Goal: Task Accomplishment & Management: Manage account settings

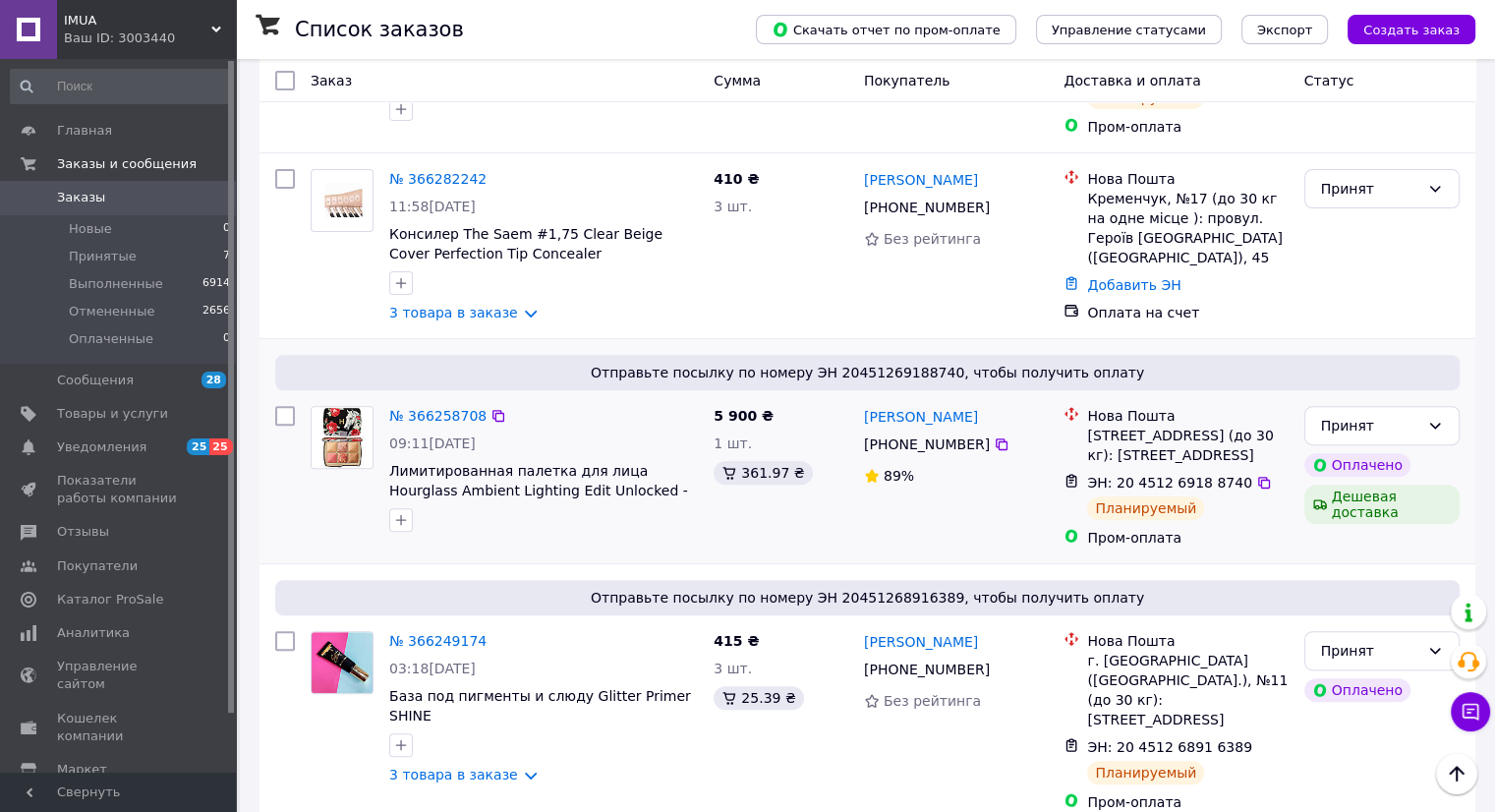
scroll to position [491, 0]
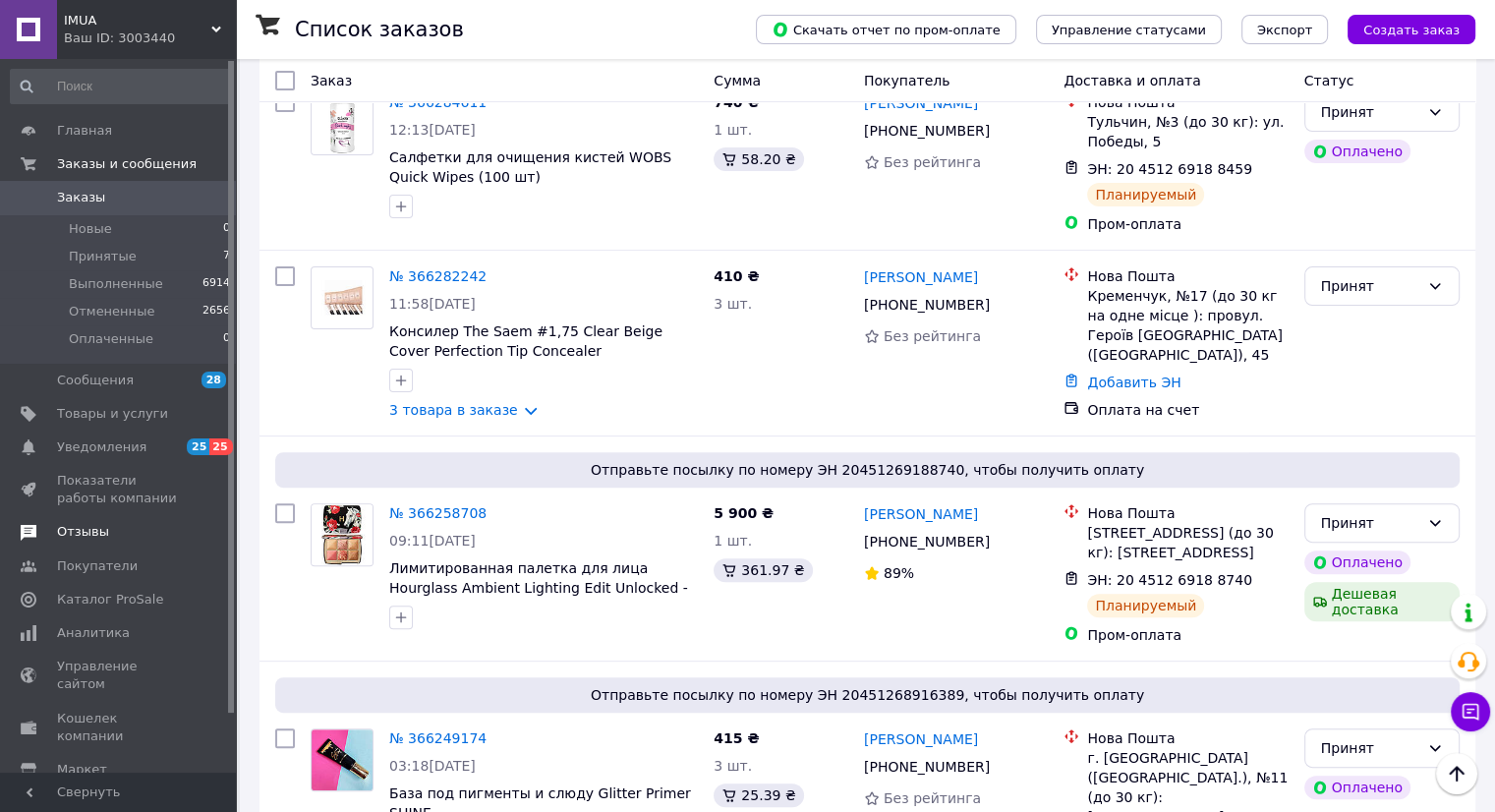
click at [106, 542] on link "Отзывы" at bounding box center [121, 531] width 242 height 33
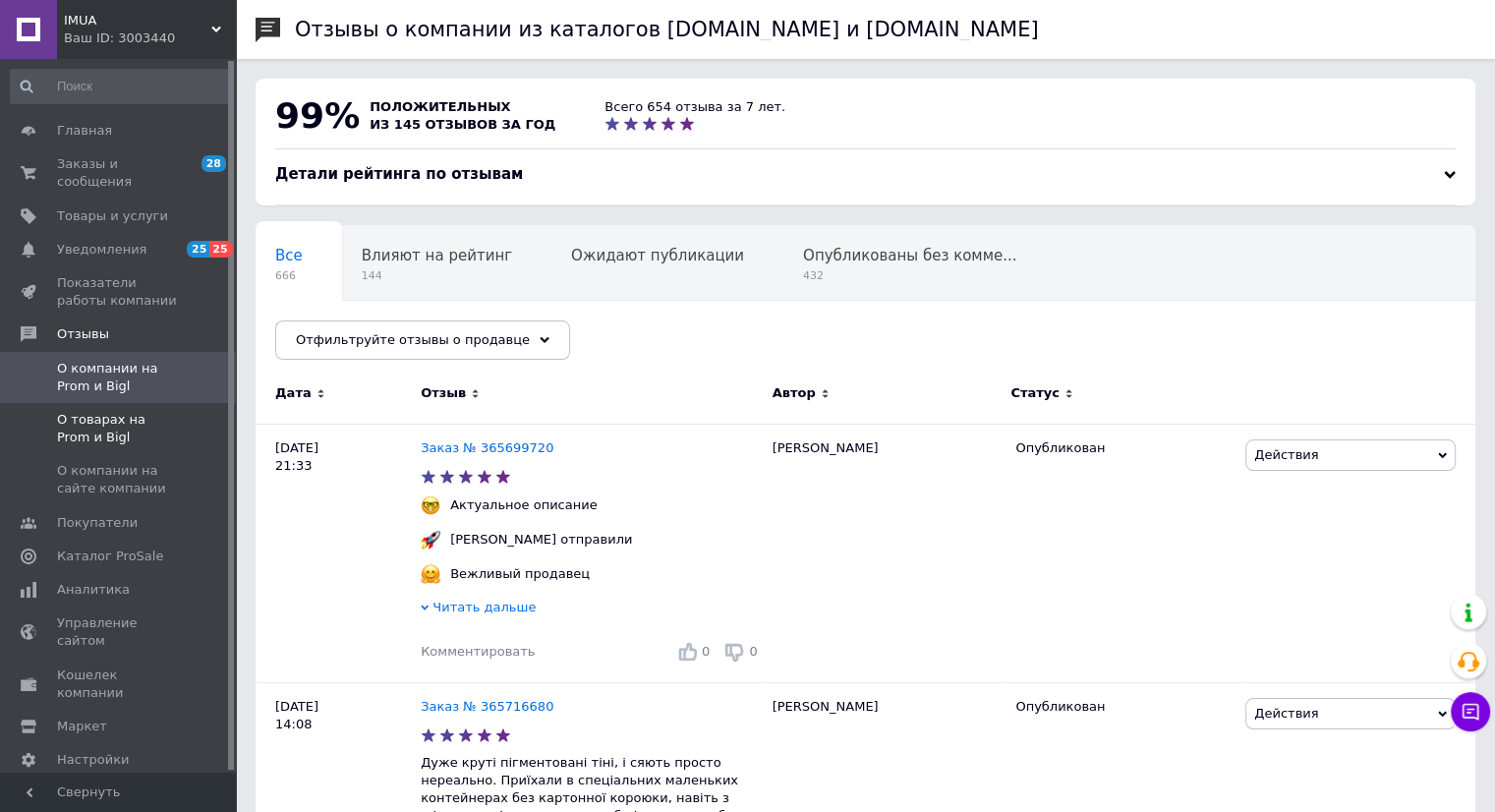
click at [111, 412] on span "О товарах на Prom и Bigl" at bounding box center [119, 428] width 125 height 35
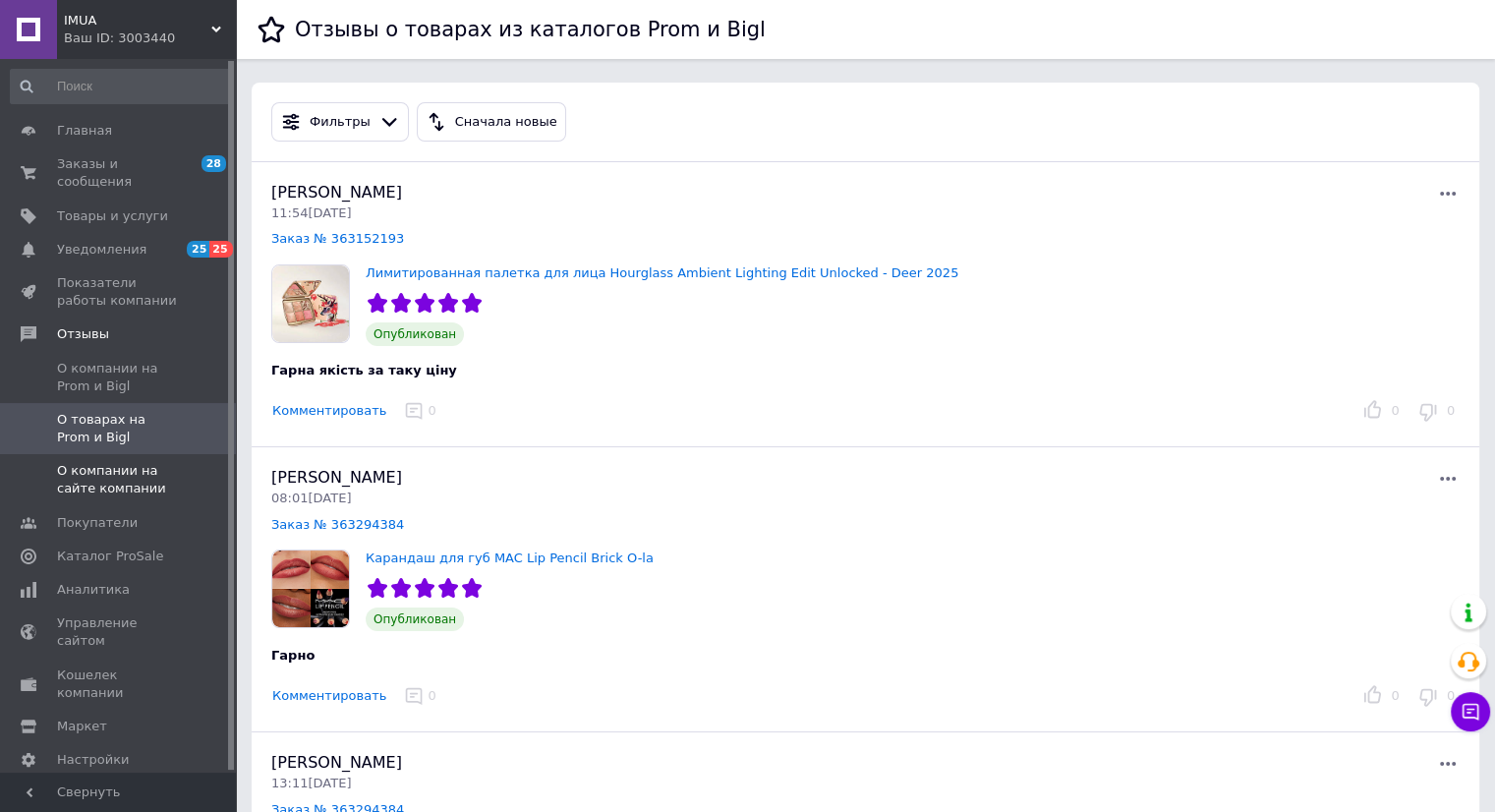
click at [146, 462] on span "О компании на сайте компании" at bounding box center [119, 479] width 125 height 35
